Goal: Check status: Check status

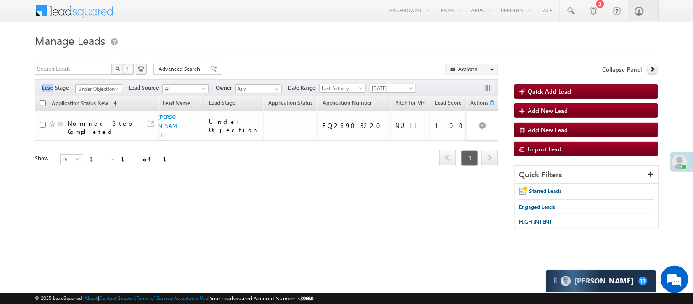
click at [110, 88] on span "Under Objection" at bounding box center [97, 89] width 43 height 8
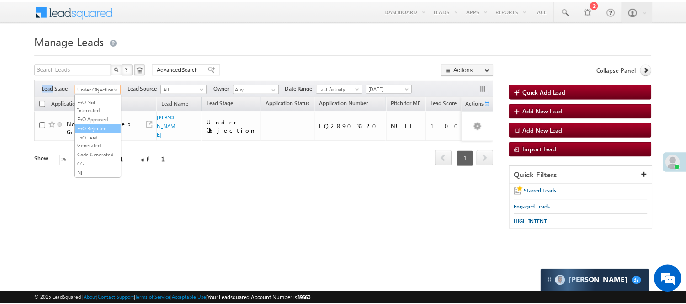
scroll to position [227, 0]
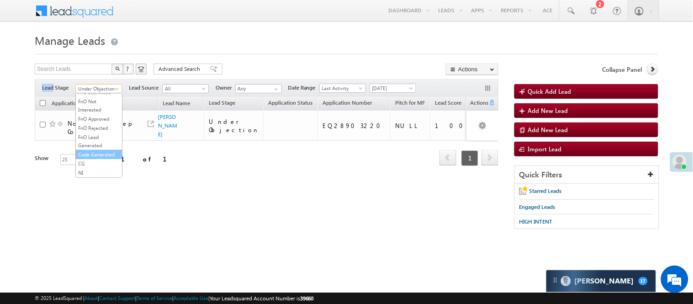
click at [97, 151] on link "Code Generated" at bounding box center [99, 154] width 46 height 8
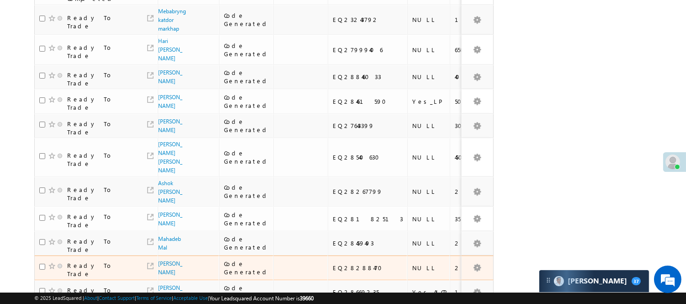
scroll to position [487, 0]
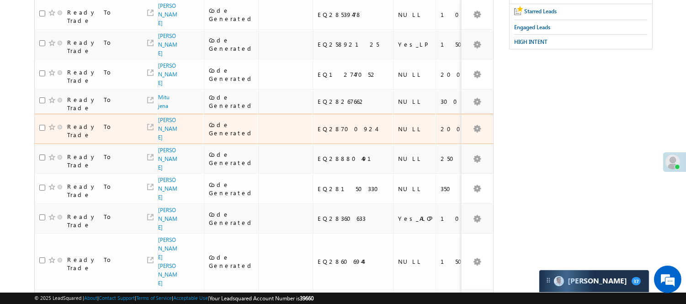
scroll to position [0, 0]
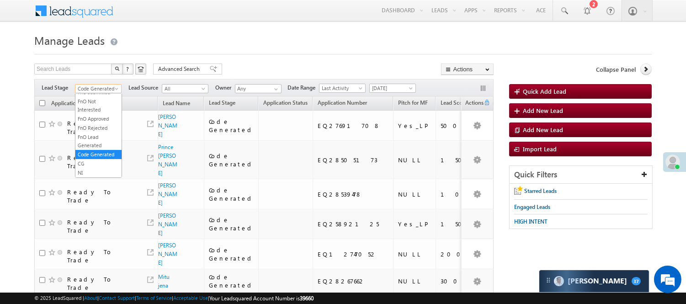
click at [108, 90] on span "Code Generated" at bounding box center [96, 89] width 43 height 8
click at [108, 112] on link "Lead Generated" at bounding box center [98, 108] width 46 height 8
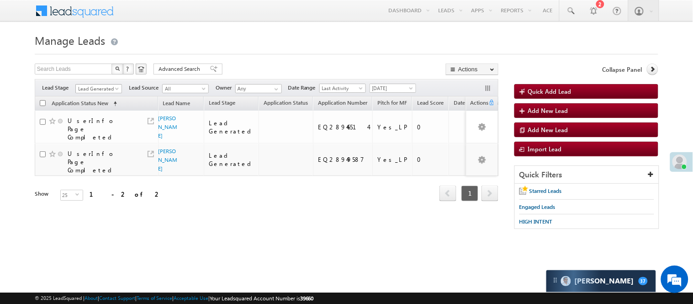
click at [115, 89] on span at bounding box center [117, 90] width 7 height 7
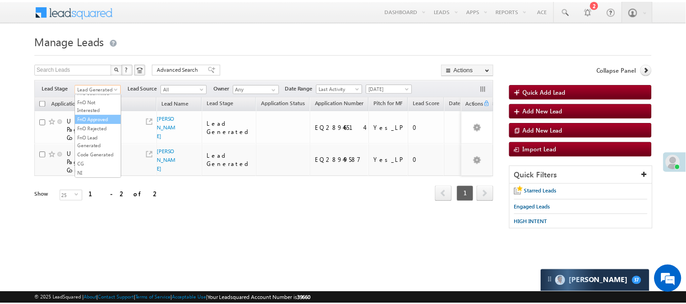
scroll to position [227, 0]
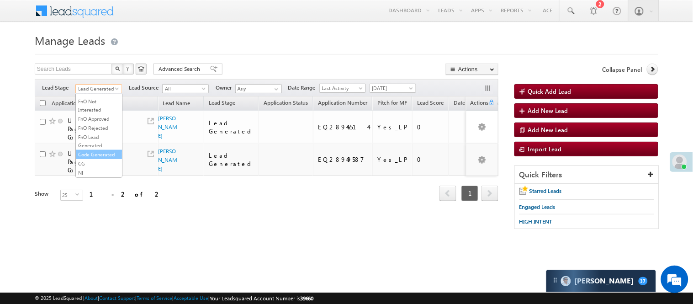
click at [101, 152] on link "Code Generated" at bounding box center [99, 154] width 46 height 8
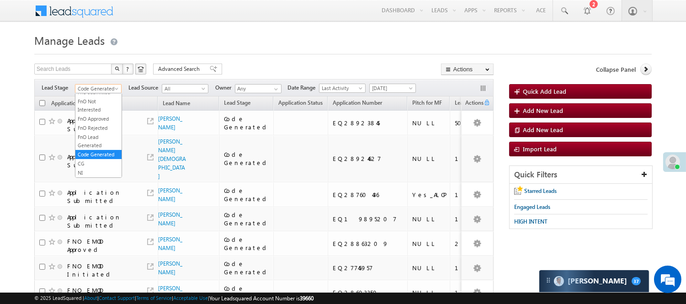
click at [106, 91] on span "Code Generated" at bounding box center [96, 89] width 43 height 8
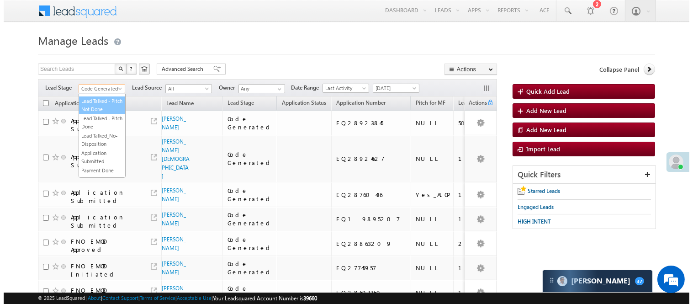
scroll to position [0, 0]
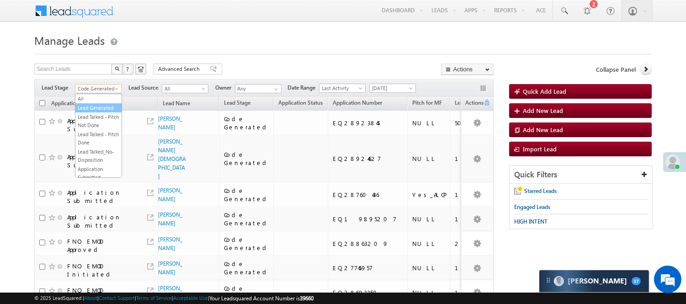
click at [95, 112] on link "Lead Generated" at bounding box center [98, 108] width 46 height 8
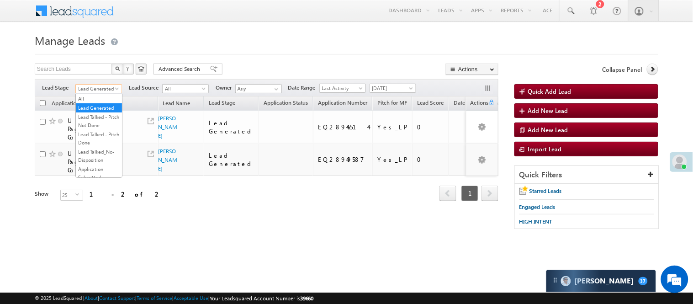
click at [84, 91] on span "Lead Generated" at bounding box center [97, 89] width 43 height 8
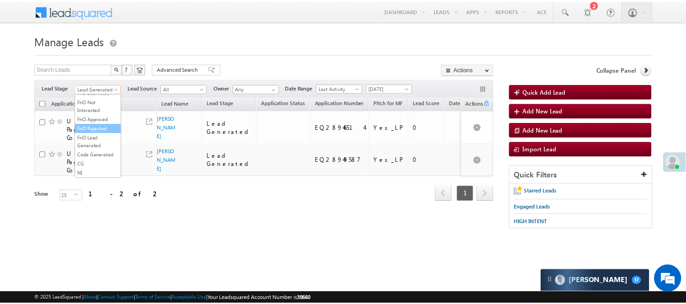
scroll to position [227, 0]
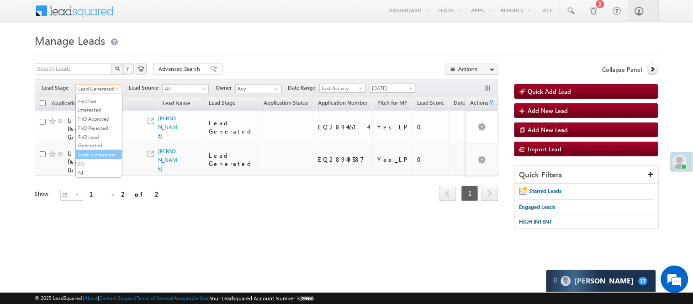
click at [91, 158] on link "Code Generated" at bounding box center [99, 154] width 46 height 8
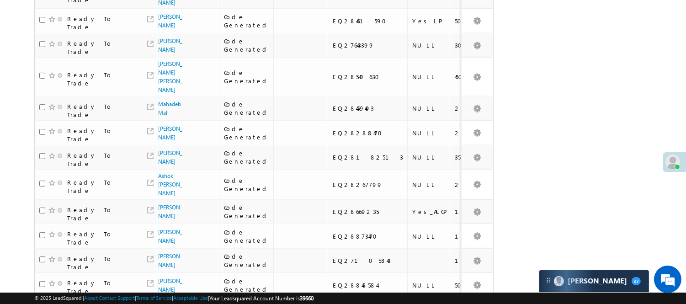
scroll to position [487, 0]
